Goal: Complete application form

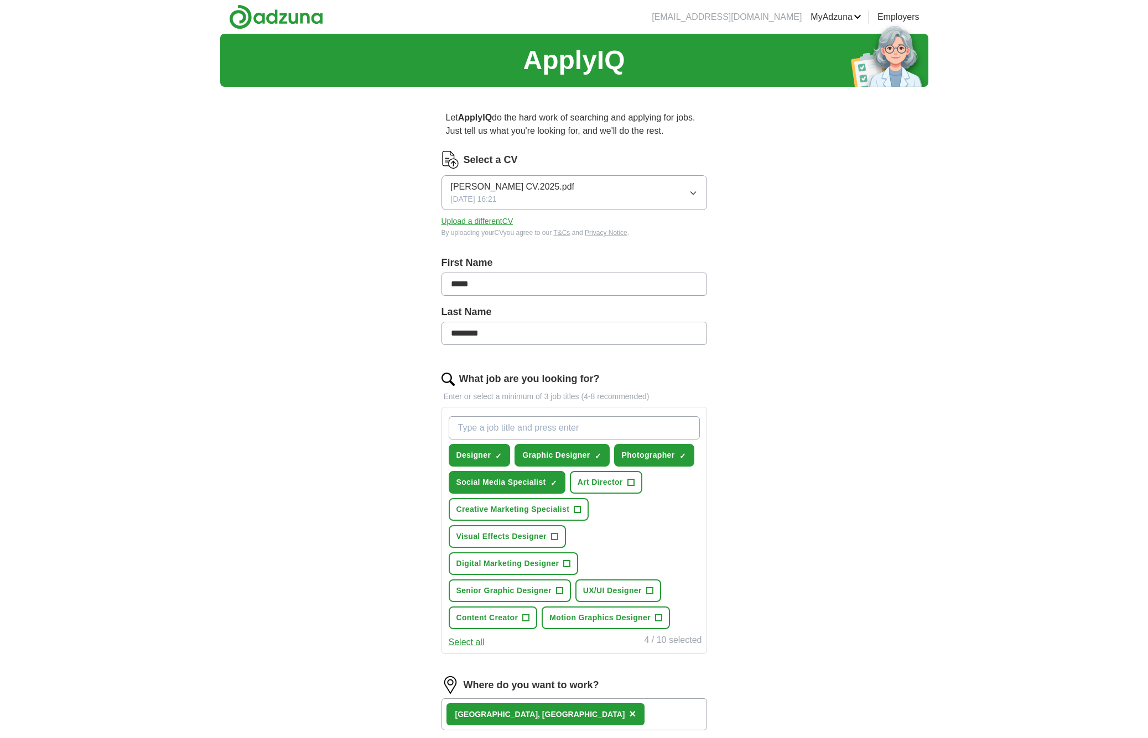
click at [560, 509] on span "Creative Marketing Specialist" at bounding box center [512, 510] width 113 height 12
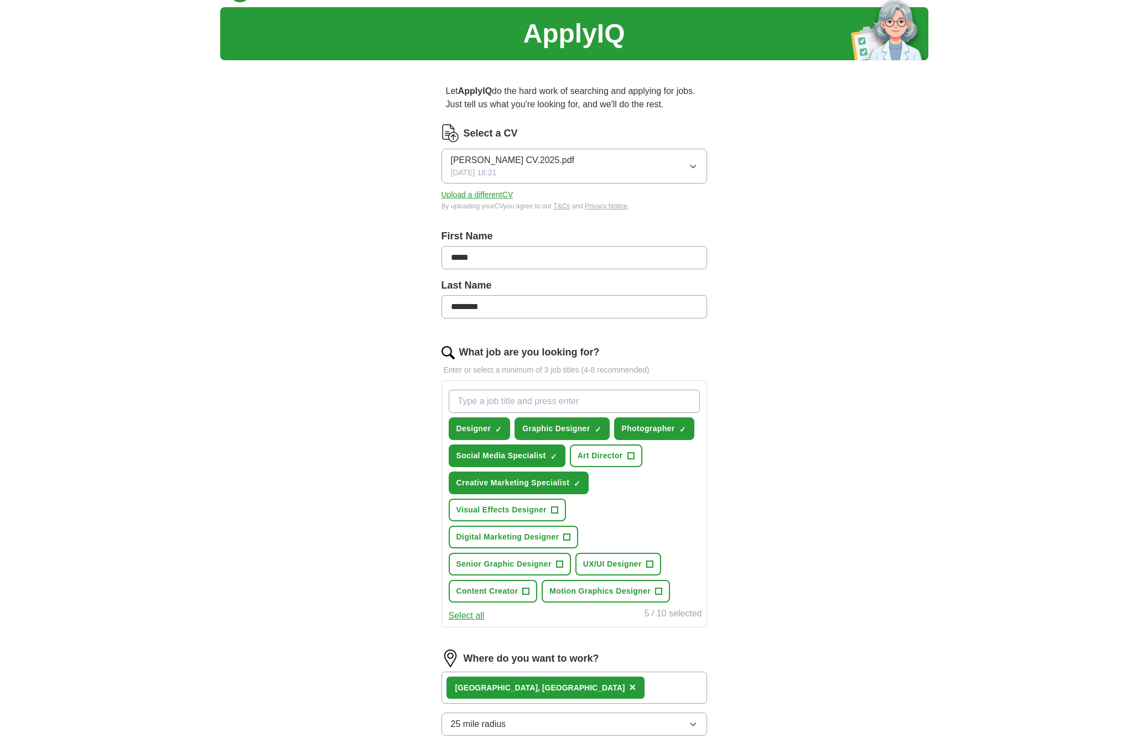
scroll to position [26, 0]
click at [550, 536] on span "Digital Marketing Designer" at bounding box center [507, 538] width 103 height 12
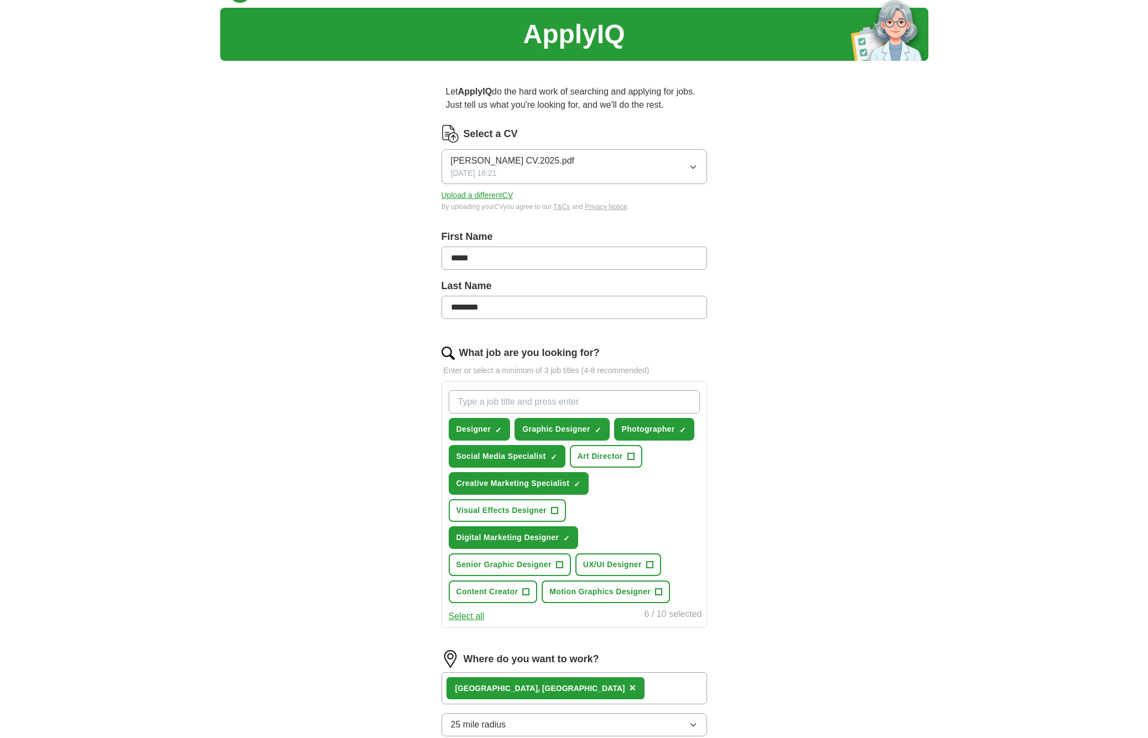
click at [531, 484] on span "Creative Marketing Specialist" at bounding box center [512, 484] width 113 height 12
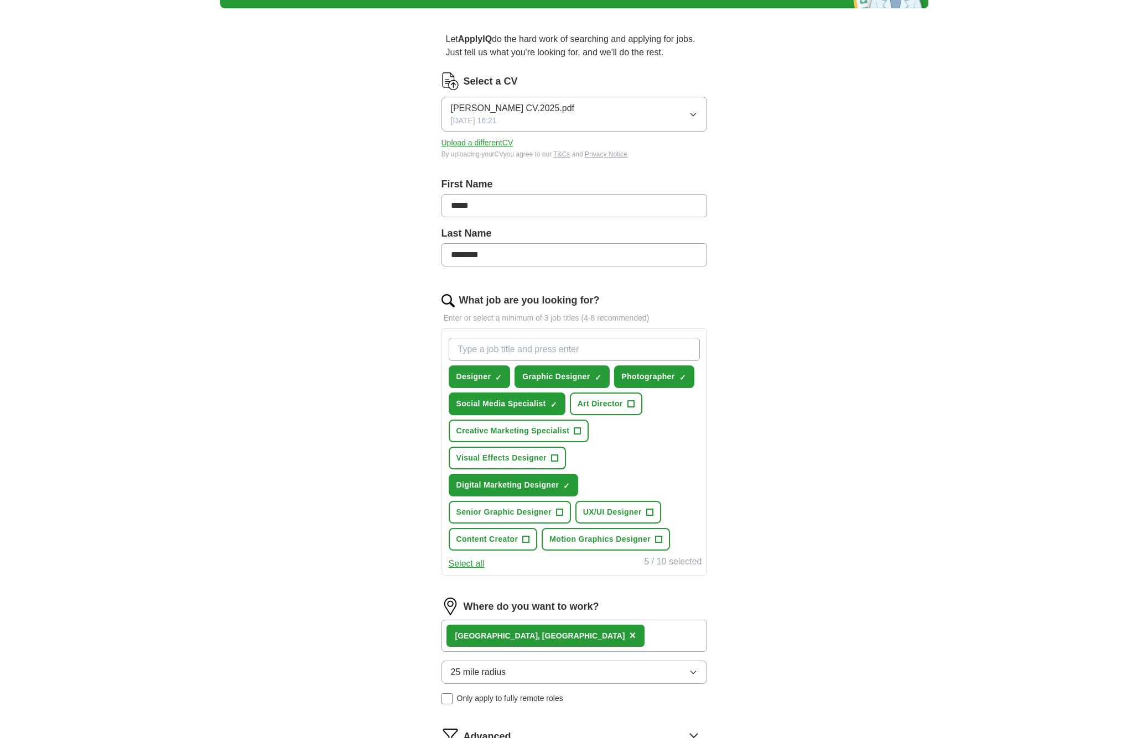
scroll to position [80, 0]
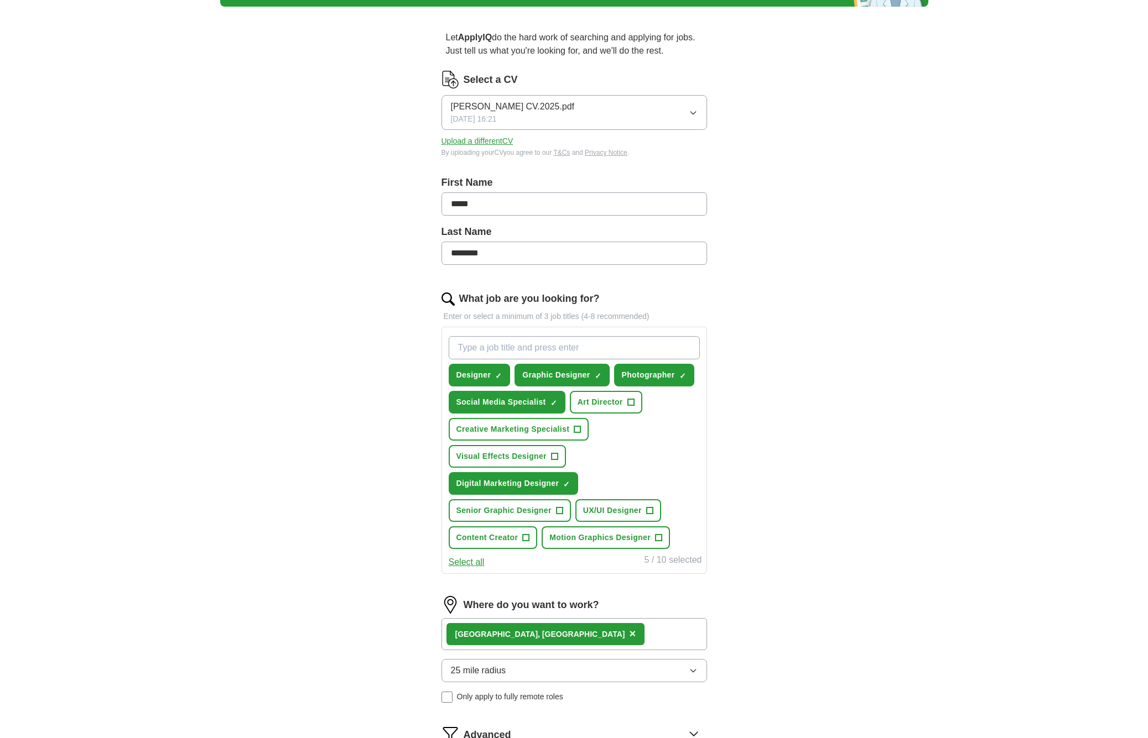
click at [534, 509] on span "Senior Graphic Designer" at bounding box center [503, 511] width 95 height 12
click at [461, 562] on button "Select all" at bounding box center [467, 562] width 36 height 13
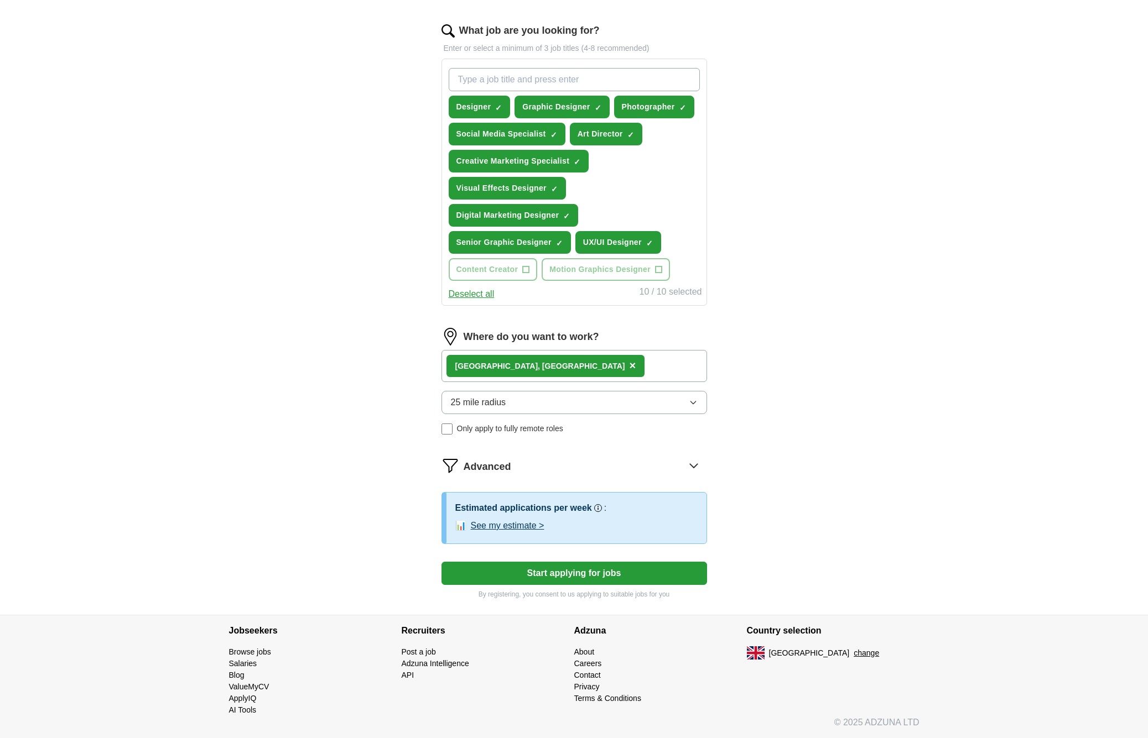
scroll to position [348, 0]
click at [691, 402] on icon "button" at bounding box center [693, 402] width 9 height 9
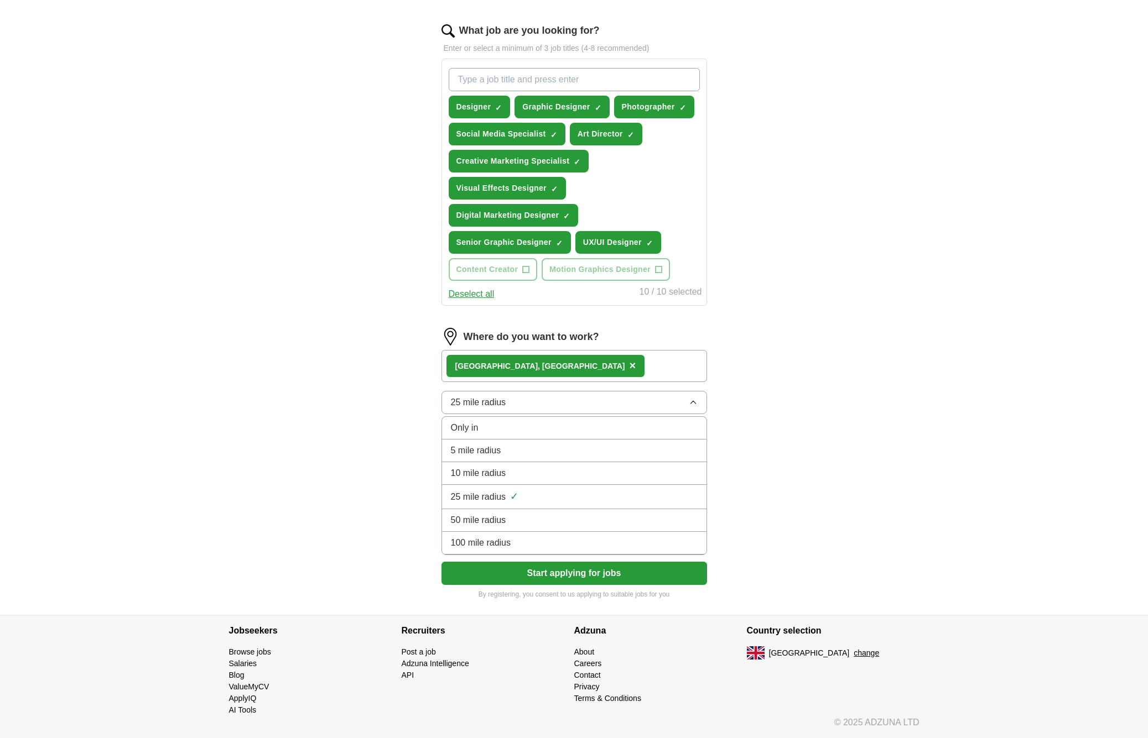
click at [486, 449] on span "5 mile radius" at bounding box center [476, 450] width 50 height 13
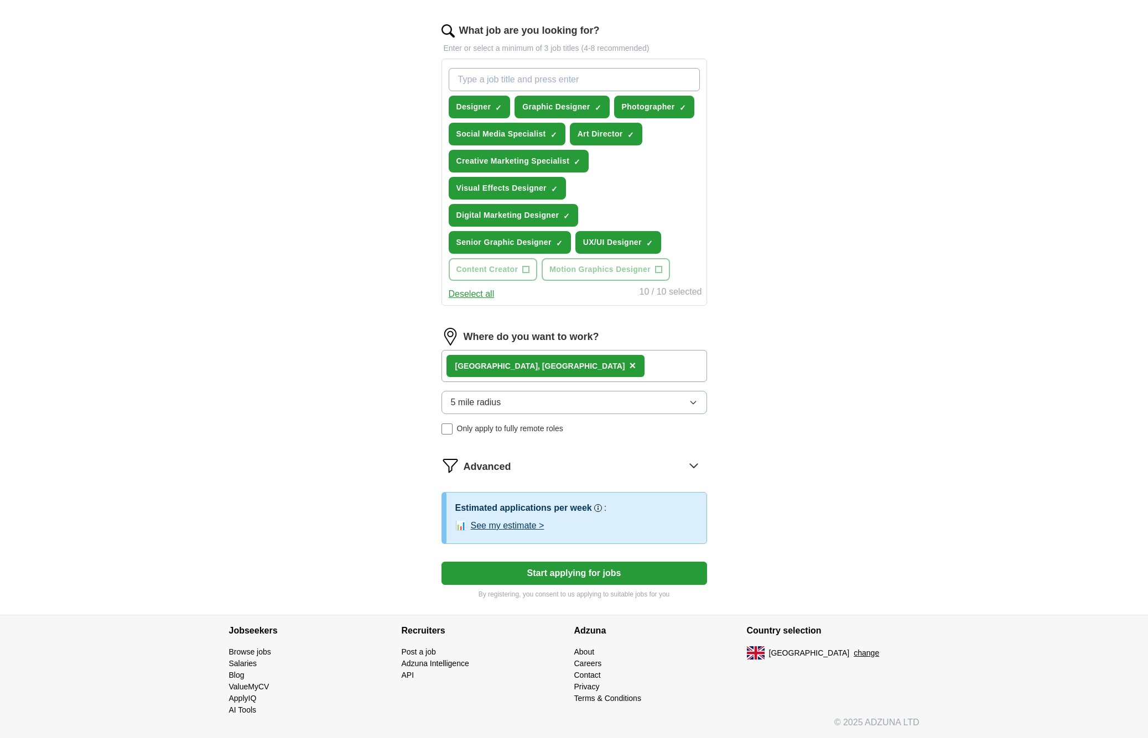
scroll to position [352, 1]
click at [584, 575] on button "Start applying for jobs" at bounding box center [573, 573] width 265 height 23
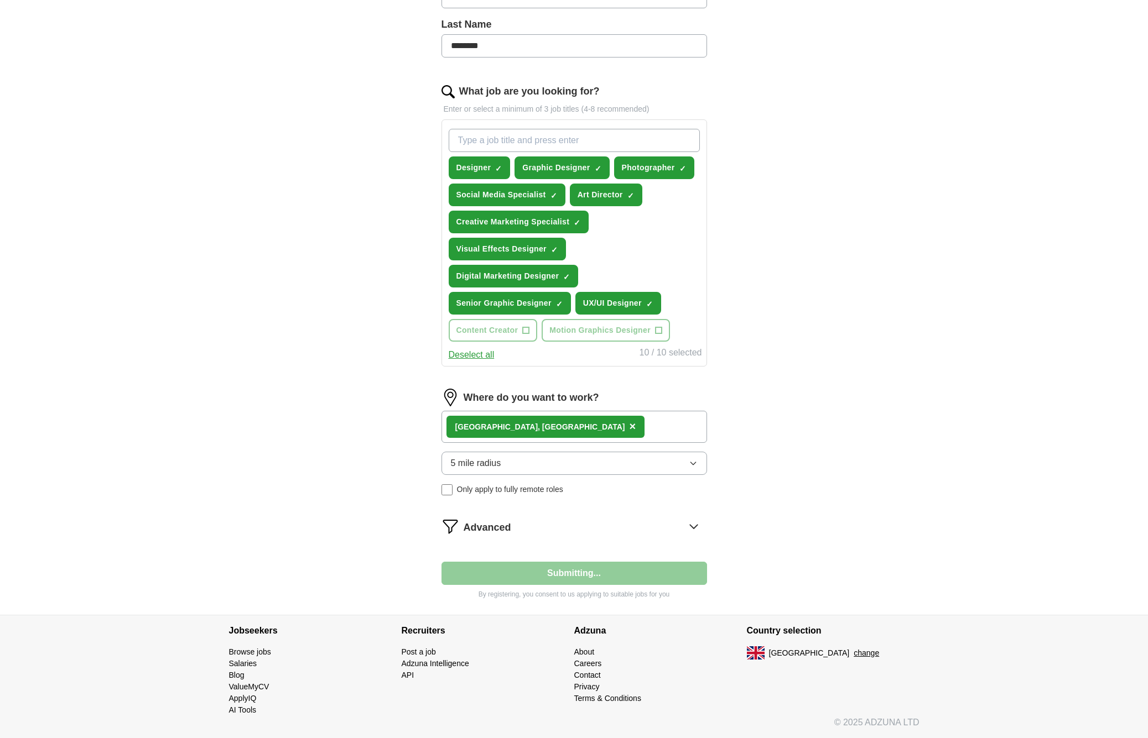
scroll to position [288, 0]
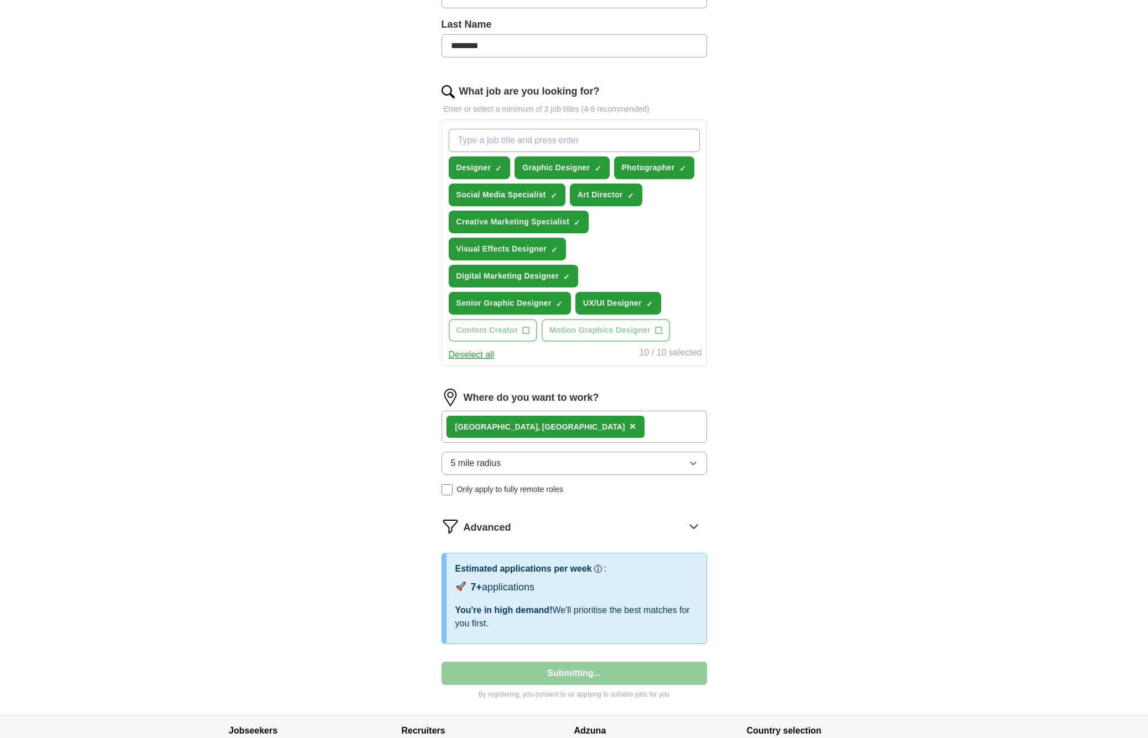
select select "**"
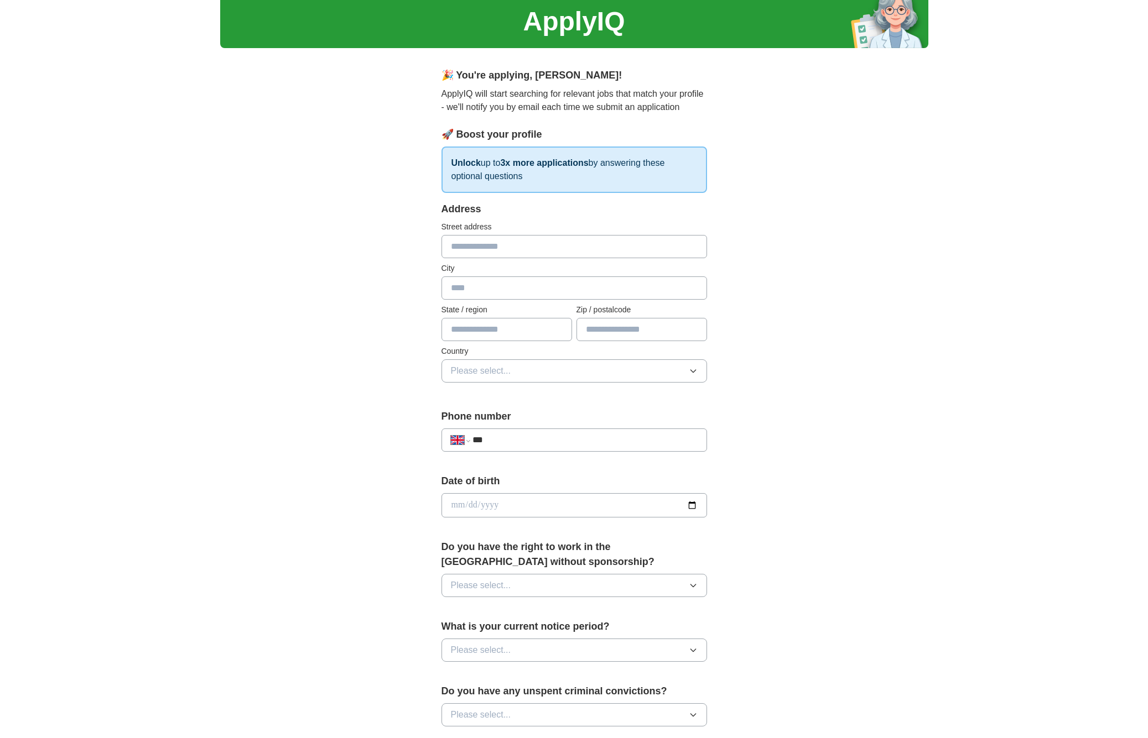
scroll to position [0, 0]
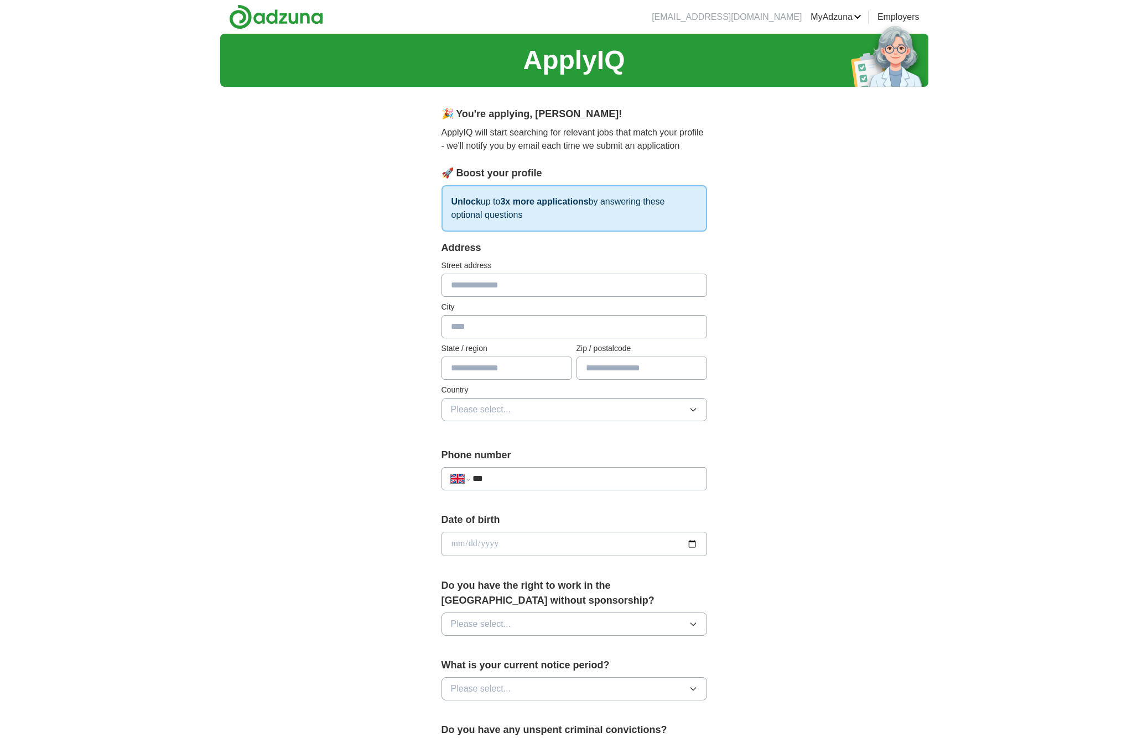
click at [689, 289] on input "text" at bounding box center [573, 285] width 265 height 23
click at [689, 286] on input "text" at bounding box center [573, 285] width 265 height 23
click at [698, 279] on input "text" at bounding box center [573, 285] width 265 height 23
click at [695, 284] on input "text" at bounding box center [573, 285] width 265 height 23
click at [592, 287] on input "text" at bounding box center [573, 285] width 265 height 23
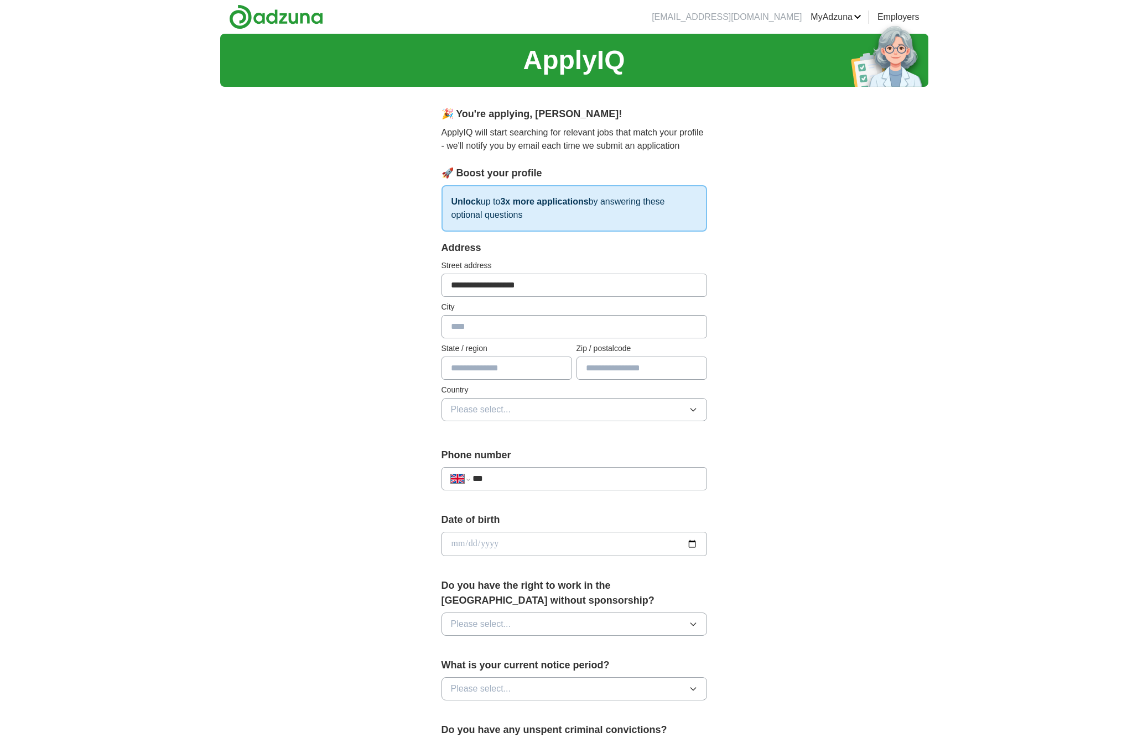
type input "**********"
type input "******"
type input "**********"
type input "*****"
click at [541, 402] on button "Please select..." at bounding box center [573, 409] width 265 height 23
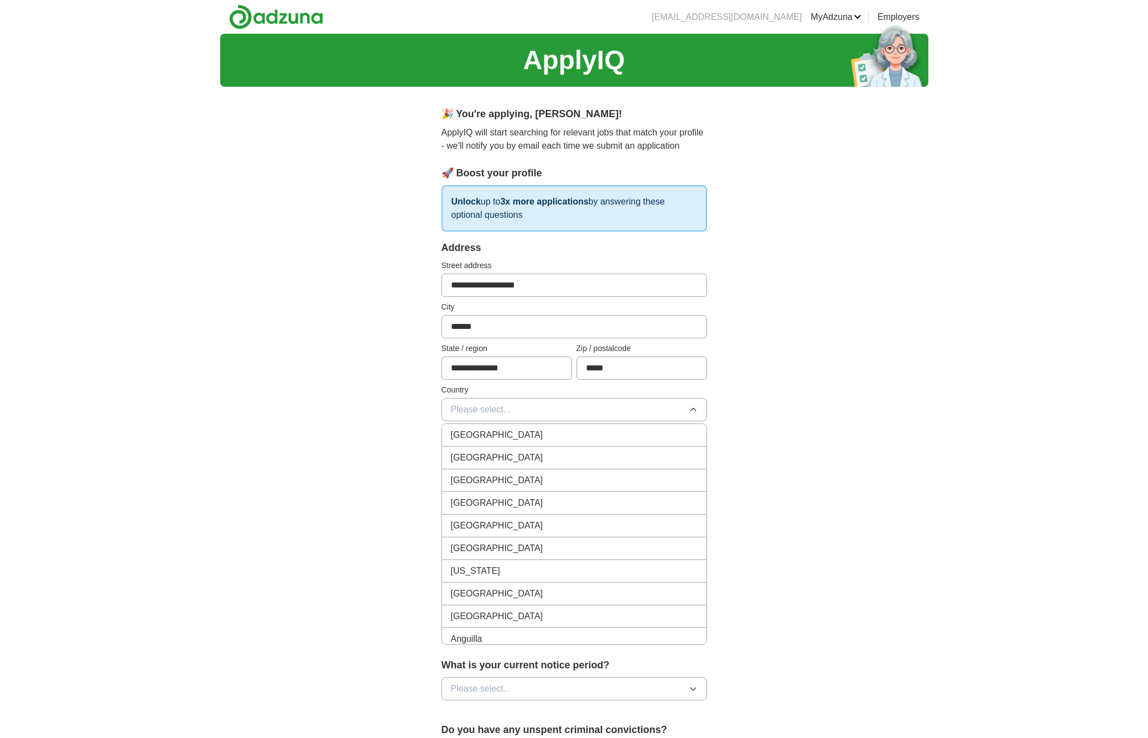
click at [503, 436] on span "[GEOGRAPHIC_DATA]" at bounding box center [497, 435] width 92 height 13
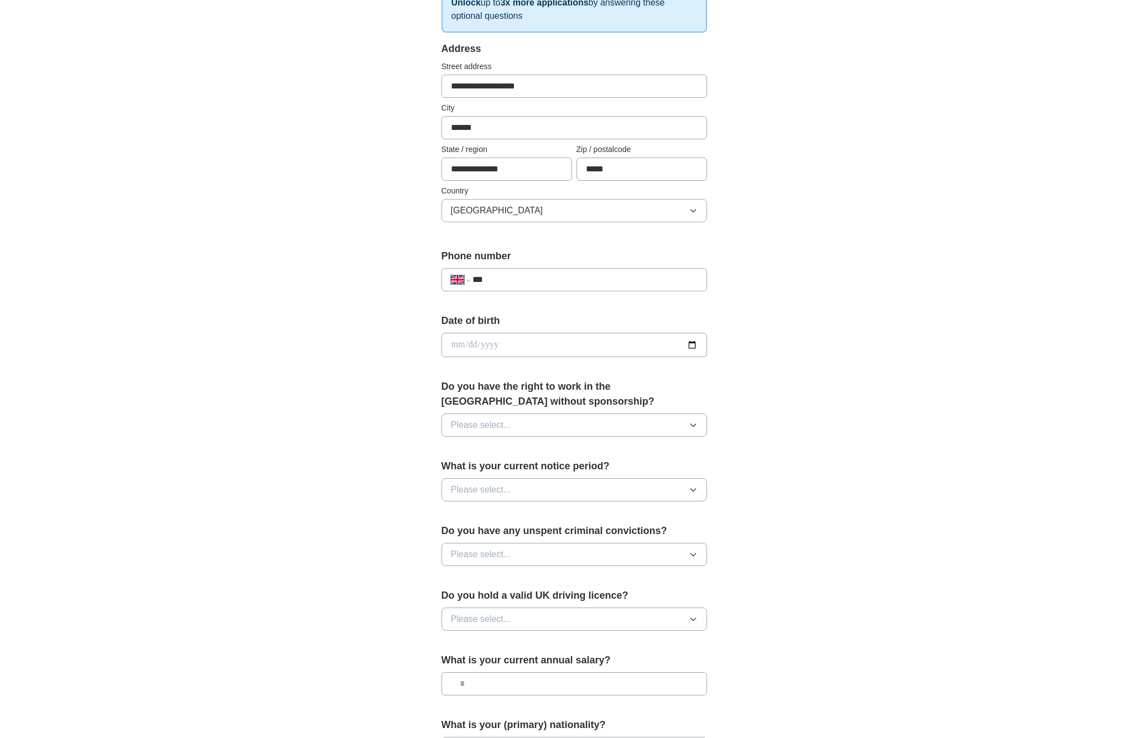
scroll to position [200, 0]
click at [455, 343] on input "date" at bounding box center [573, 344] width 265 height 24
click at [473, 346] on input "date" at bounding box center [573, 344] width 265 height 24
click at [490, 342] on input "date" at bounding box center [573, 344] width 265 height 24
type input "**********"
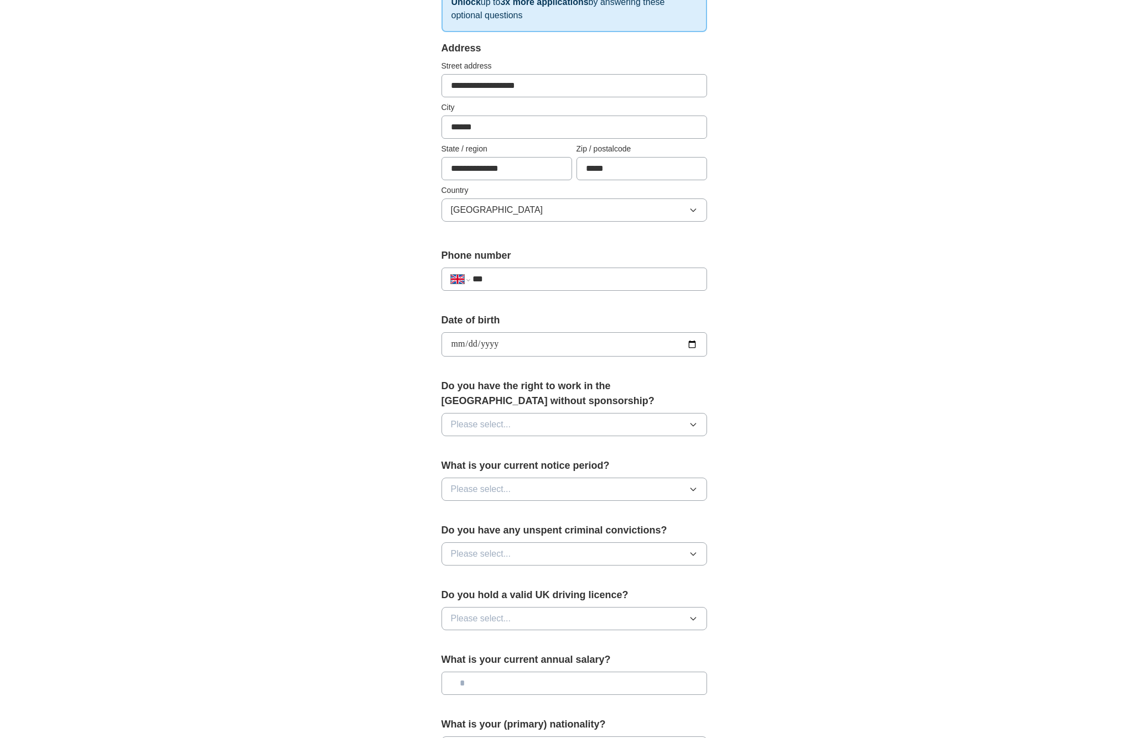
click at [336, 324] on div "**********" at bounding box center [574, 330] width 708 height 992
click at [523, 428] on button "Please select..." at bounding box center [573, 424] width 265 height 23
click at [450, 478] on li "No" at bounding box center [574, 473] width 264 height 23
click at [513, 492] on button "Please select..." at bounding box center [573, 489] width 265 height 23
click at [481, 565] on span "2 weeks" at bounding box center [467, 560] width 33 height 13
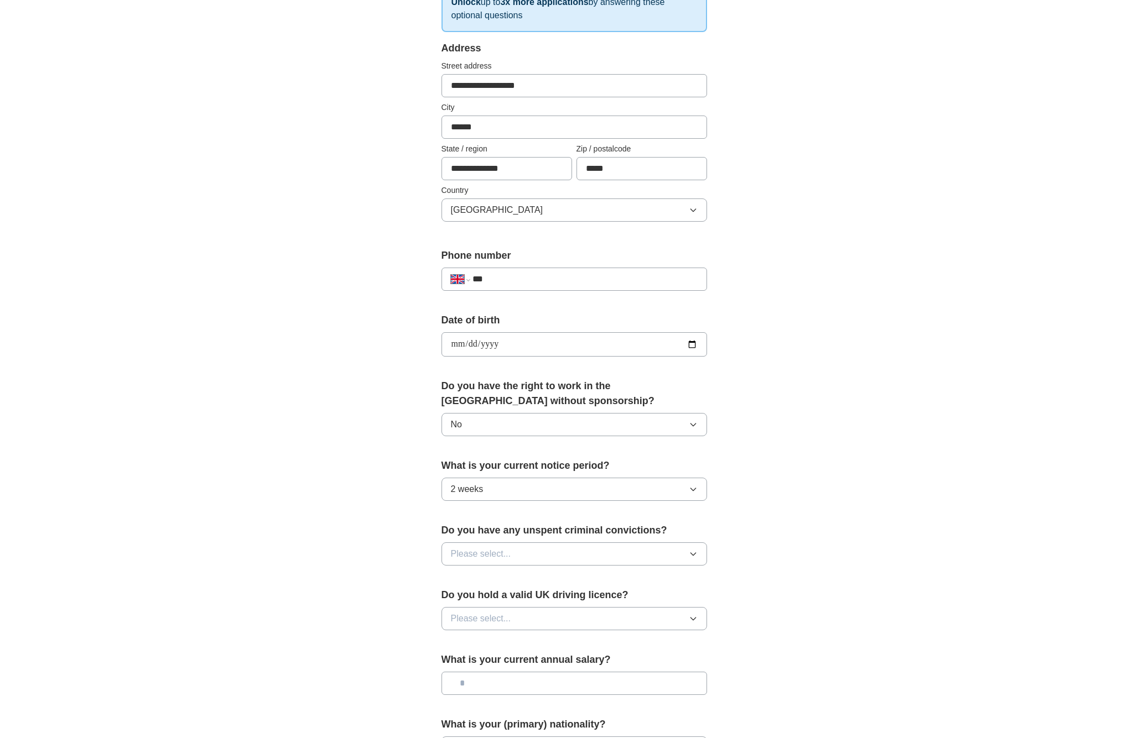
click at [511, 550] on button "Please select..." at bounding box center [573, 554] width 265 height 23
click at [461, 603] on span "No" at bounding box center [456, 602] width 11 height 13
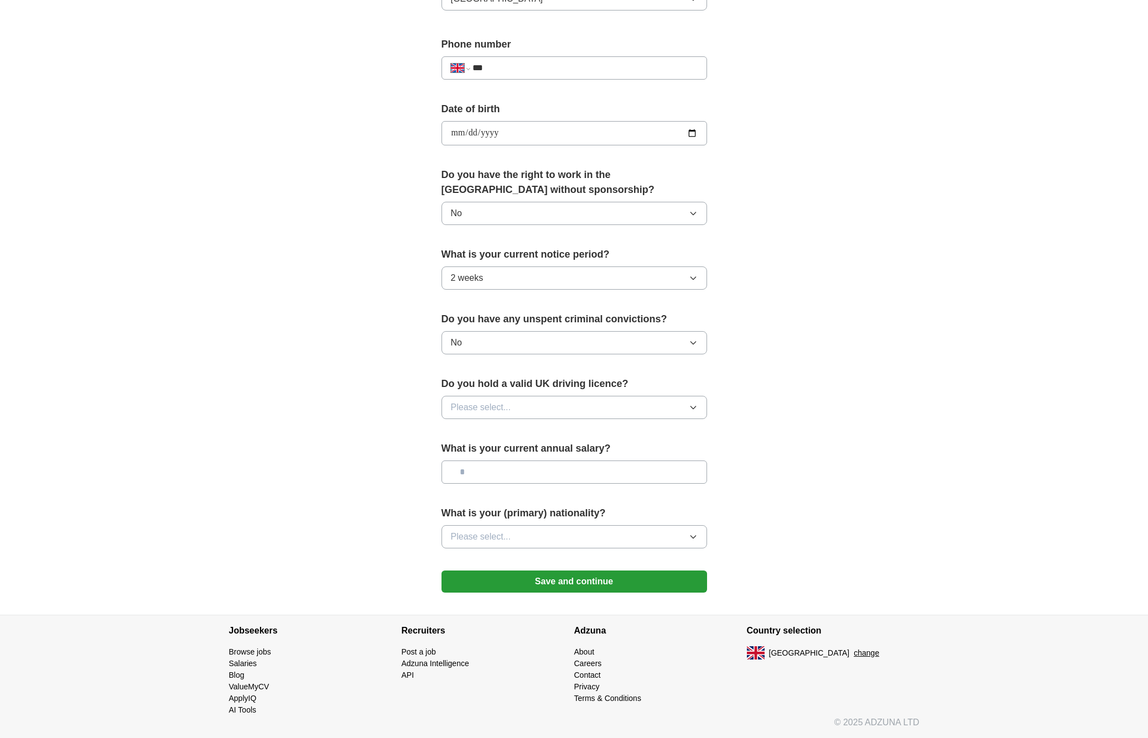
scroll to position [412, 0]
click at [536, 409] on button "Please select..." at bounding box center [573, 407] width 265 height 23
click at [522, 432] on div "Yes" at bounding box center [574, 432] width 247 height 13
click at [479, 471] on input "text" at bounding box center [573, 472] width 265 height 23
type input "*******"
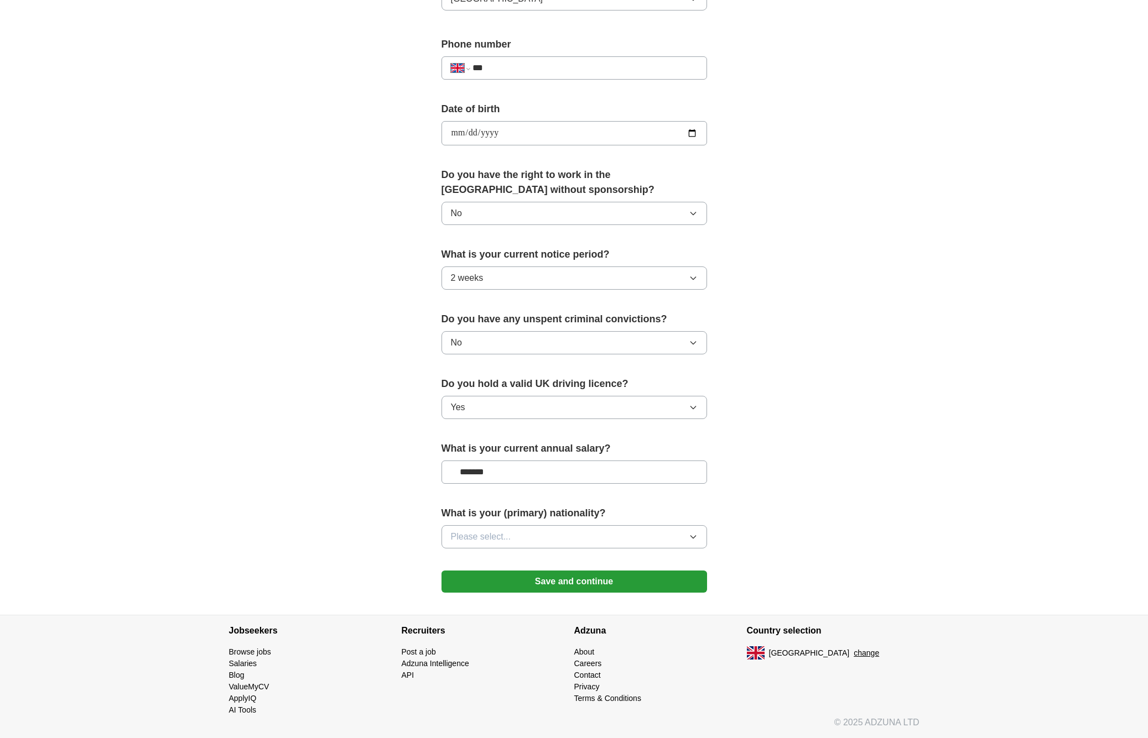
click at [514, 535] on button "Please select..." at bounding box center [573, 536] width 265 height 23
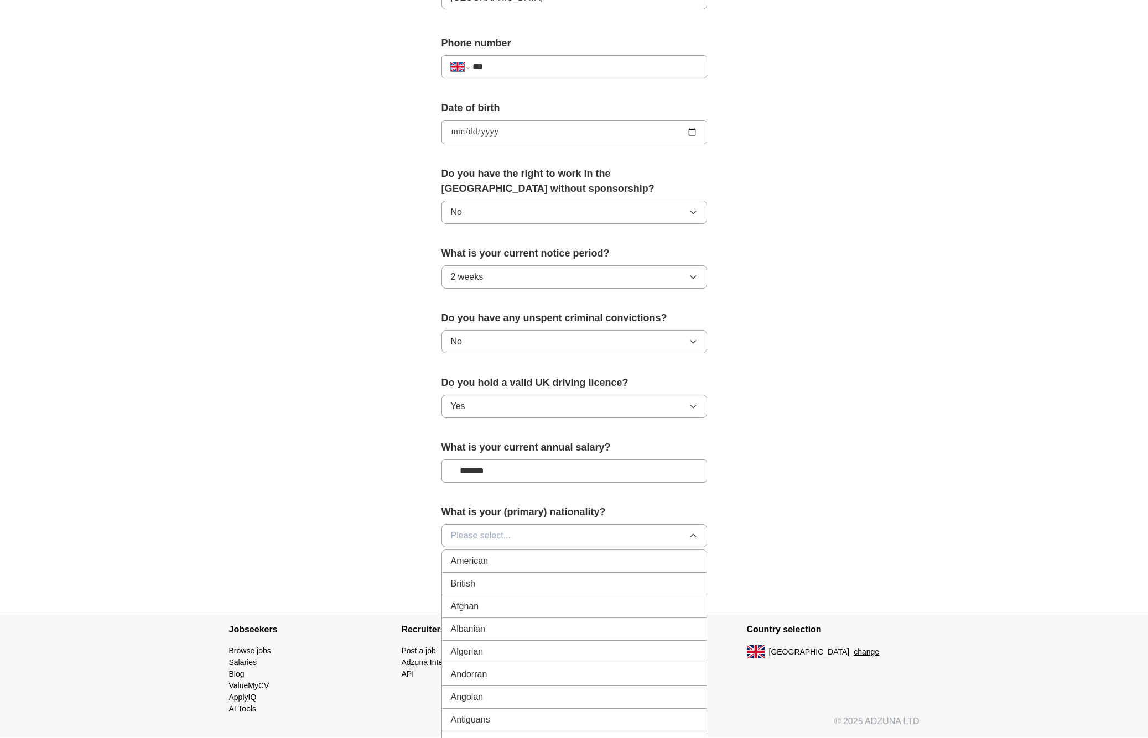
click at [473, 586] on span "British" at bounding box center [463, 583] width 24 height 13
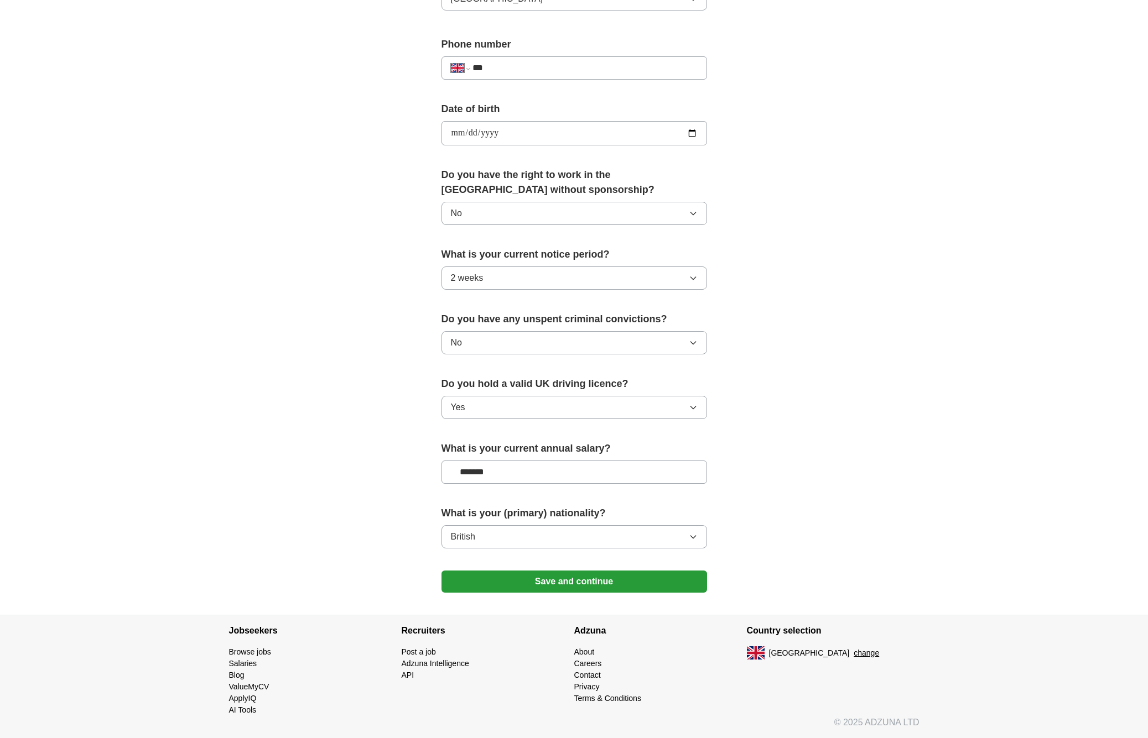
click at [260, 479] on div "**********" at bounding box center [574, 119] width 708 height 992
click at [598, 580] on button "Save and continue" at bounding box center [573, 582] width 265 height 22
